Goal: Check status: Check status

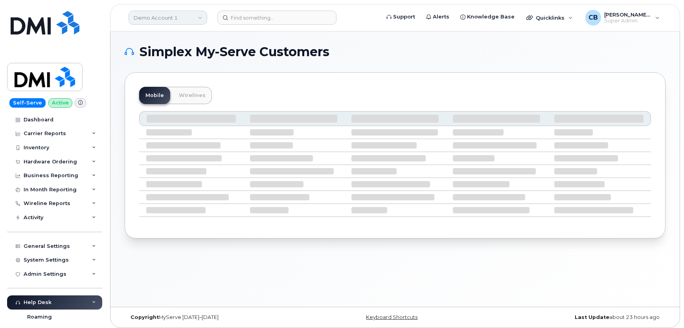
click at [154, 18] on link "Demo Account 1" at bounding box center [167, 18] width 79 height 14
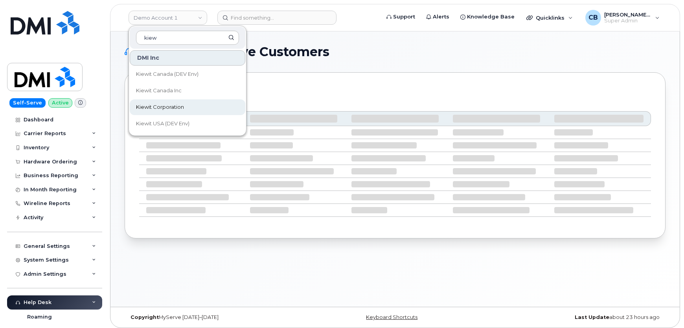
type input "kiew"
click at [149, 105] on span "Kiewit Corporation" at bounding box center [160, 107] width 48 height 8
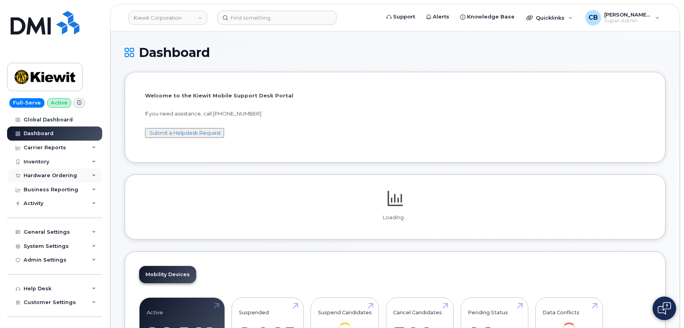
click at [43, 177] on div "Hardware Ordering" at bounding box center [50, 175] width 53 height 6
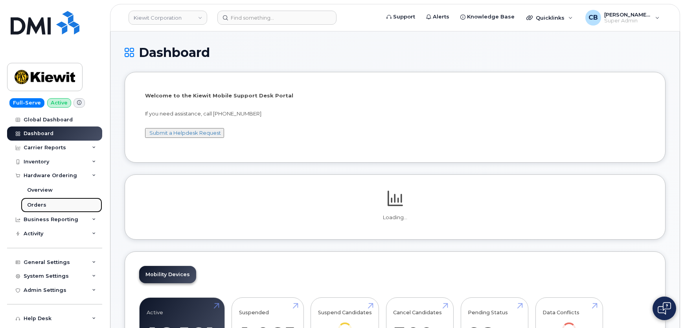
click at [35, 206] on div "Orders" at bounding box center [36, 205] width 19 height 7
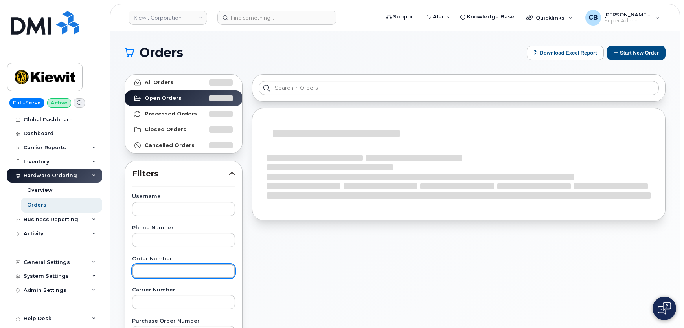
click at [162, 271] on input "text" at bounding box center [183, 271] width 103 height 14
paste input "298665"
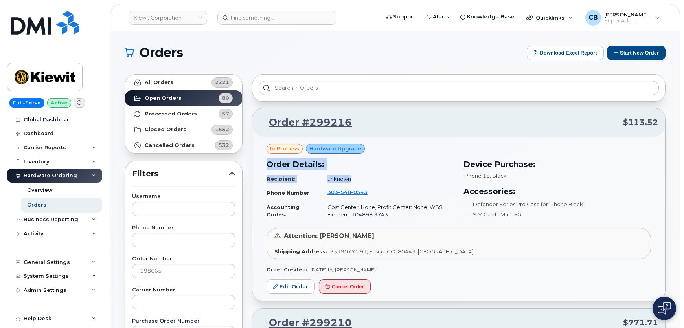
drag, startPoint x: 263, startPoint y: 176, endPoint x: 359, endPoint y: 180, distance: 95.6
click at [359, 180] on div "Order Details: Recipient: unknown Phone Number 303 548 0543 Accounting Codes: C…" at bounding box center [360, 190] width 197 height 73
drag, startPoint x: 391, startPoint y: 213, endPoint x: 349, endPoint y: 213, distance: 42.4
click at [349, 213] on td "Cost Center: None, Profit Center: None, WBS Element: 104898.3743" at bounding box center [387, 210] width 134 height 21
drag, startPoint x: 368, startPoint y: 236, endPoint x: 318, endPoint y: 235, distance: 49.9
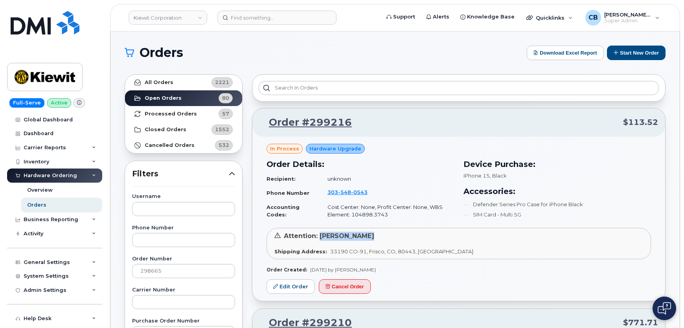
click at [318, 235] on div "Attention: Samuel Travis" at bounding box center [458, 236] width 369 height 9
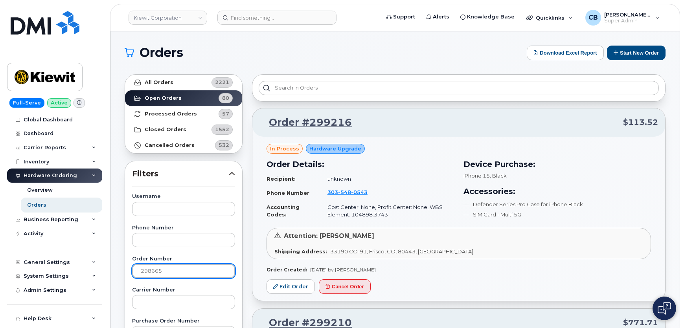
click at [162, 269] on input "298665" at bounding box center [183, 271] width 103 height 14
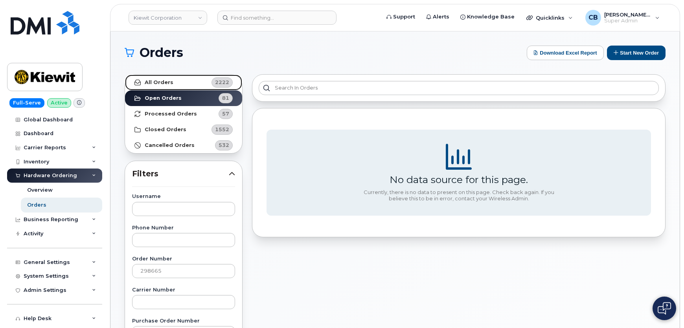
click at [169, 81] on strong "All Orders" at bounding box center [159, 82] width 29 height 6
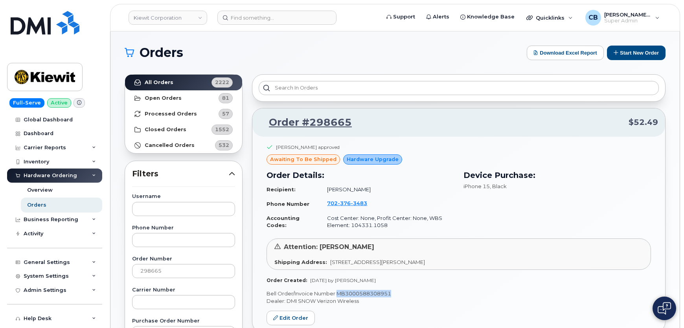
drag, startPoint x: 393, startPoint y: 290, endPoint x: 338, endPoint y: 290, distance: 55.8
click at [338, 290] on p "Bell Order/Invoice Number MB3000588308951" at bounding box center [458, 293] width 384 height 7
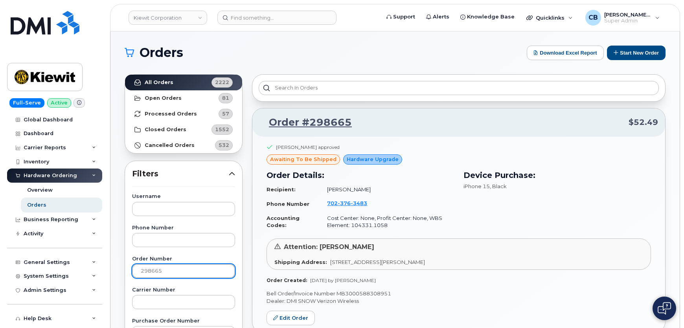
click at [149, 274] on input "298665" at bounding box center [183, 271] width 103 height 14
click at [149, 270] on input "298665" at bounding box center [183, 271] width 103 height 14
paste input "849"
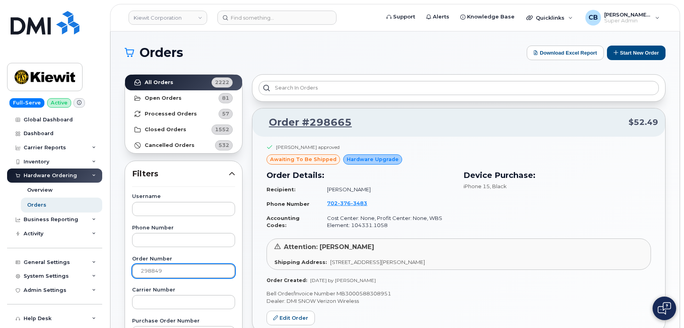
type input "298849"
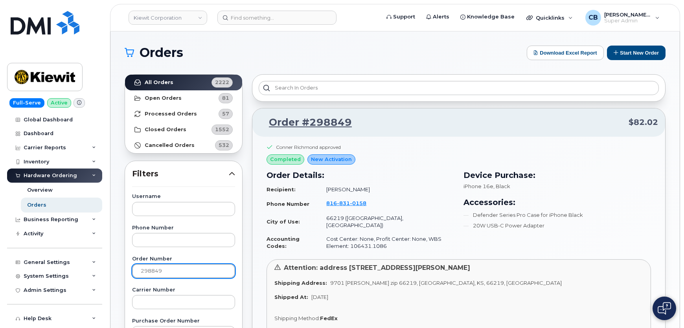
scroll to position [71, 0]
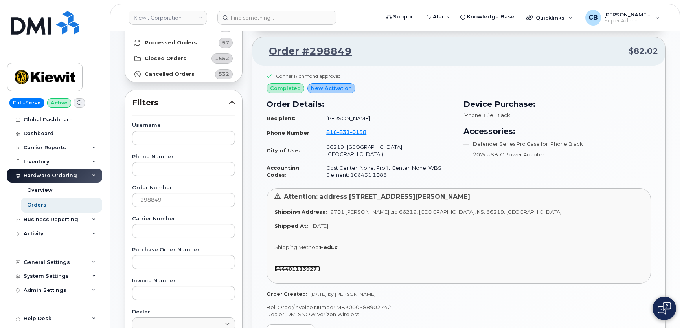
click at [301, 266] on strong "444401113927" at bounding box center [295, 269] width 42 height 6
click at [188, 17] on link "Kiewit Corporation" at bounding box center [167, 18] width 79 height 14
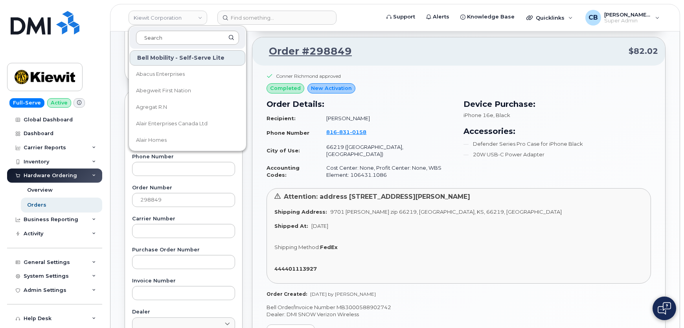
click at [187, 37] on input at bounding box center [187, 38] width 103 height 14
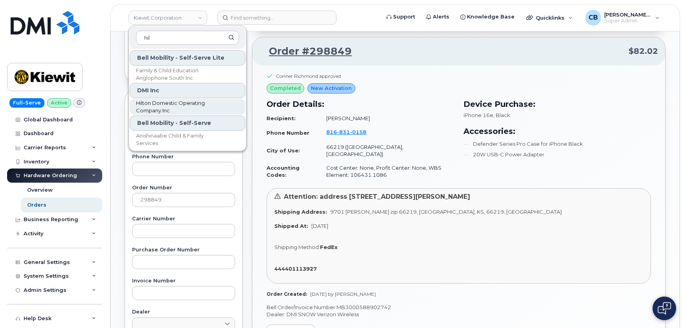
type input "hil"
click at [157, 106] on span "Hilton Domestic Operating Company Inc" at bounding box center [181, 106] width 90 height 15
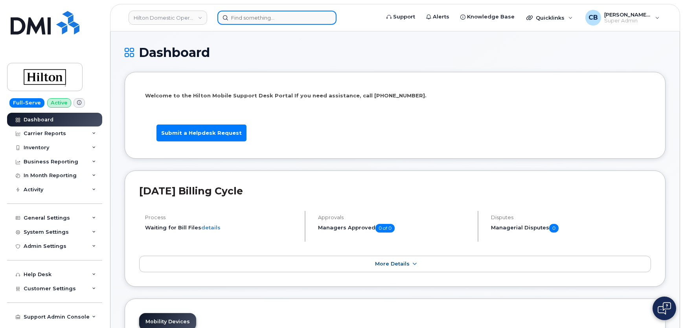
click at [290, 14] on input at bounding box center [276, 18] width 119 height 14
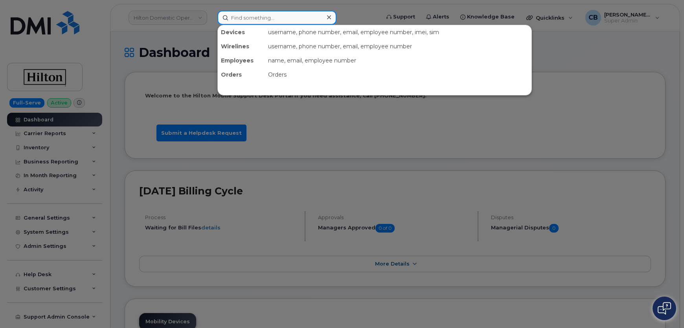
paste input "(540) 426-9830"
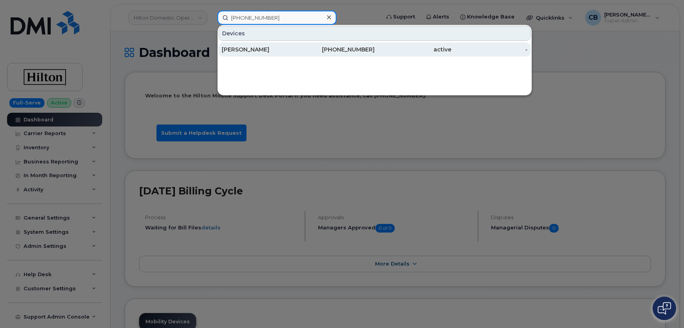
type input "(540) 426-9830"
click at [243, 46] on div "NICK MURPHY" at bounding box center [260, 50] width 77 height 8
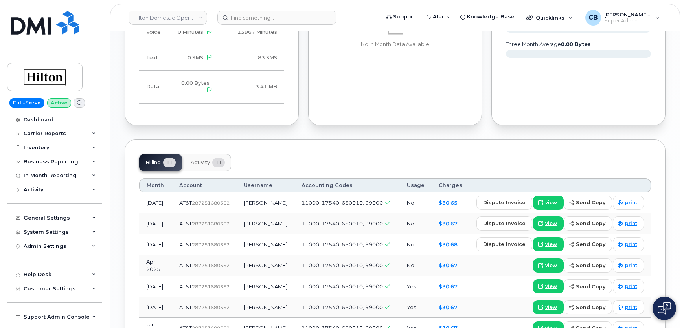
scroll to position [500, 0]
